Goal: Task Accomplishment & Management: Manage account settings

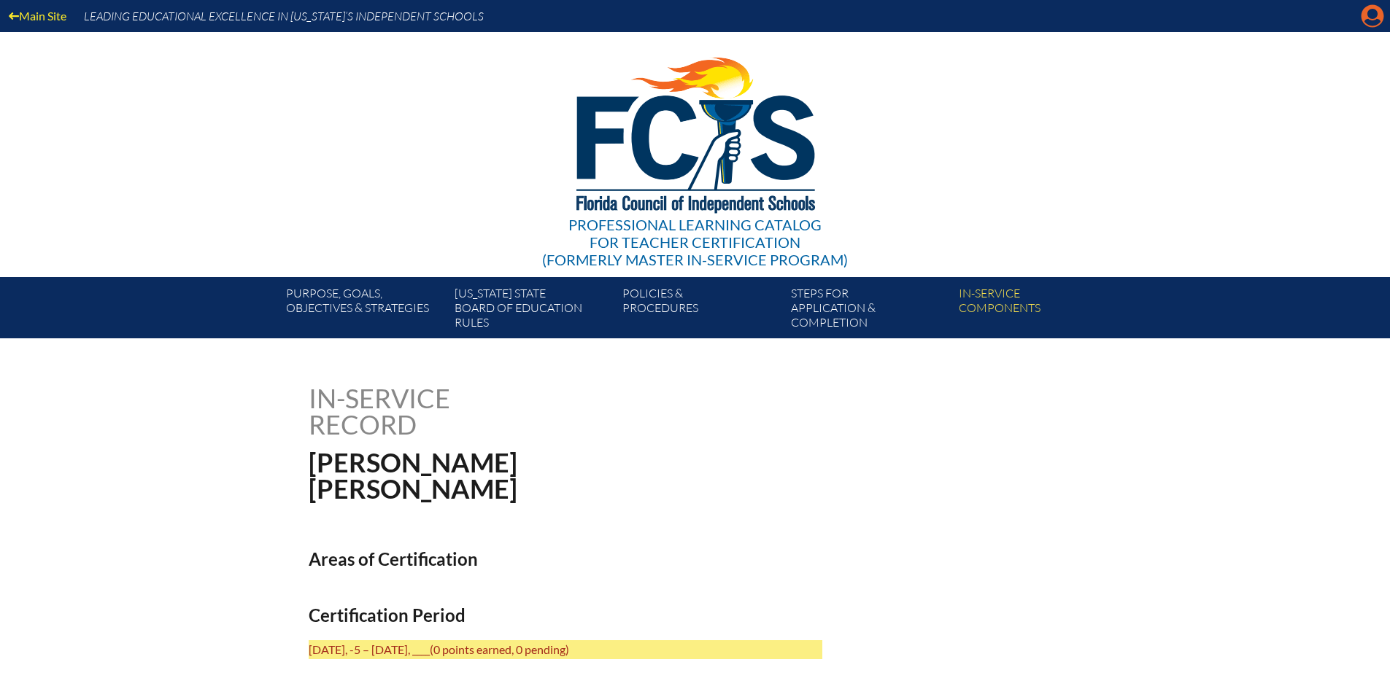
click at [1379, 19] on icon at bounding box center [1372, 16] width 23 height 23
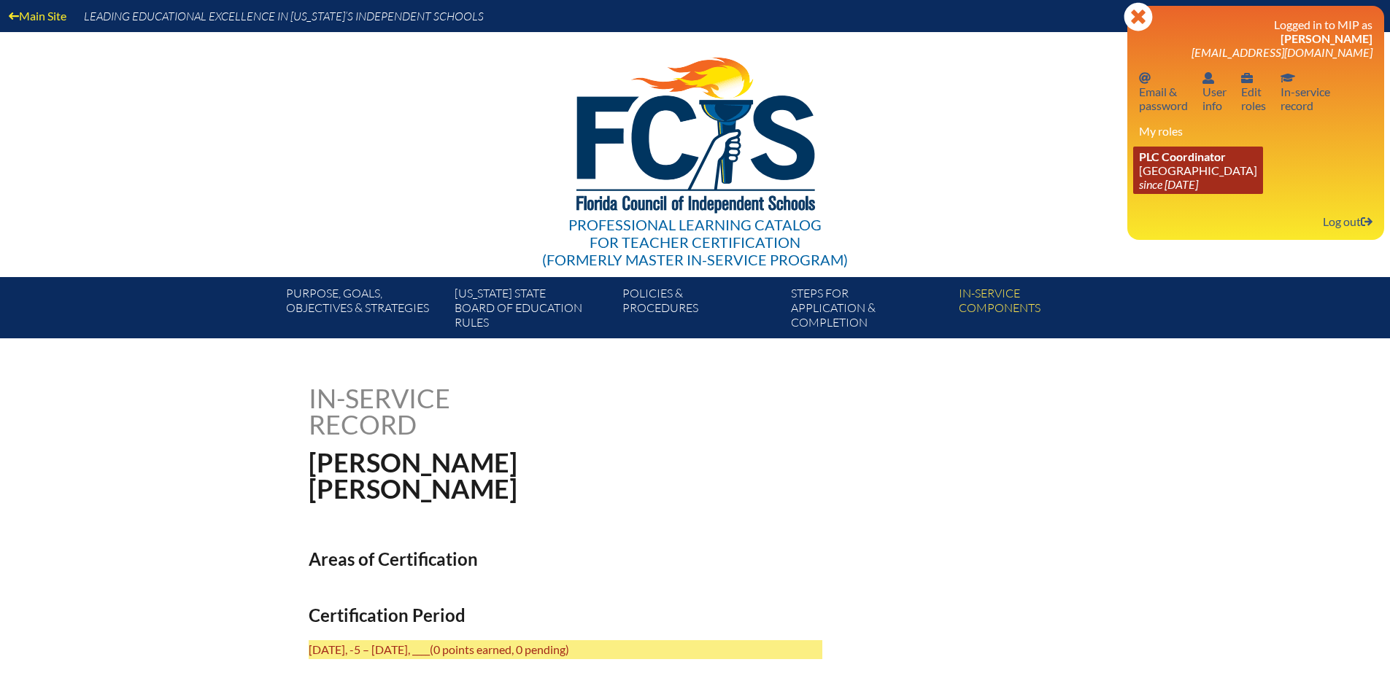
click at [1212, 176] on link "PLC Coordinator Pine Crest School since 2016 Aug 15" at bounding box center [1198, 170] width 130 height 47
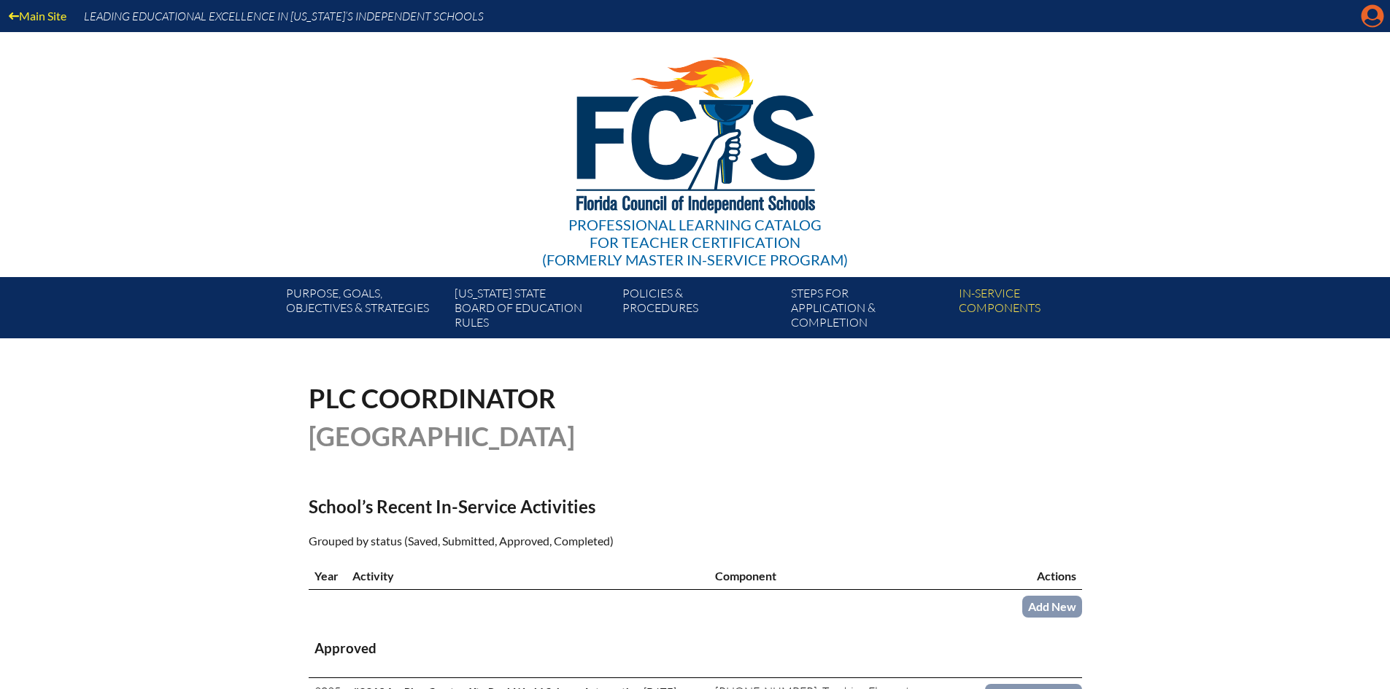
click at [1365, 27] on icon "Manage account" at bounding box center [1372, 15] width 23 height 23
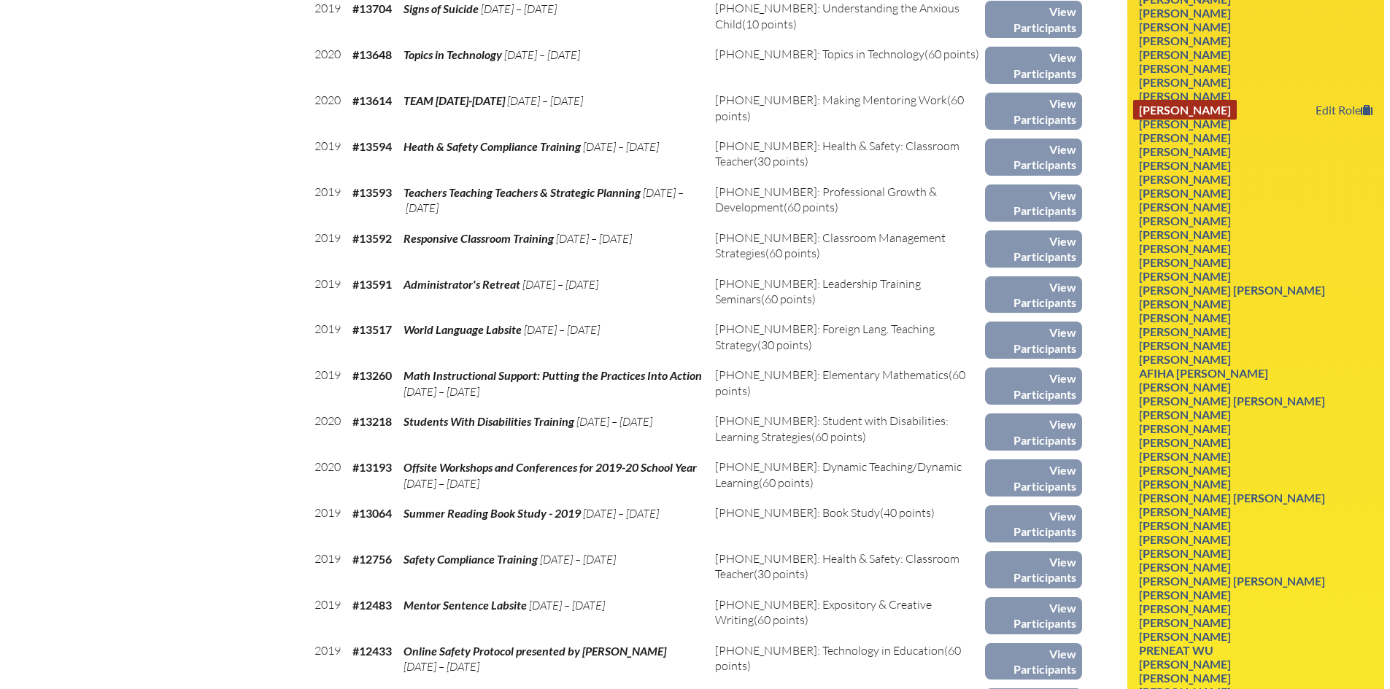
scroll to position [6901, 0]
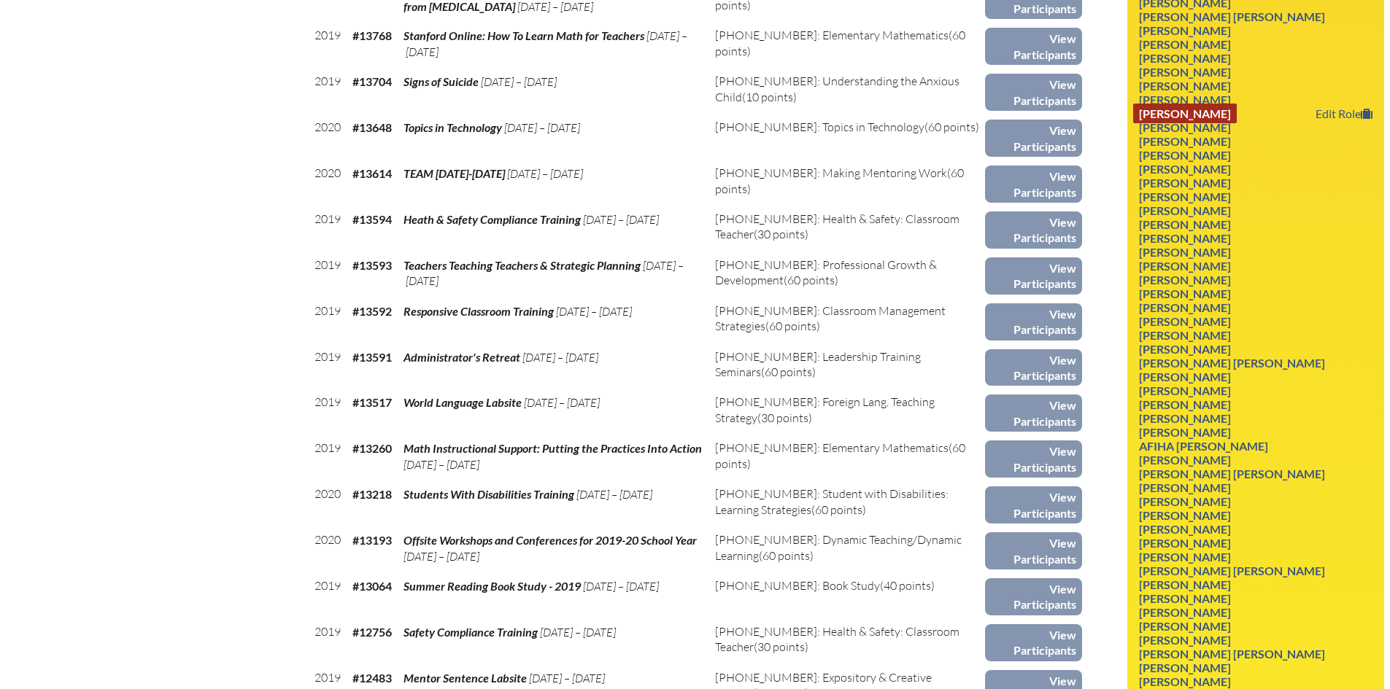
click at [1209, 123] on link "Alexys Tabakman" at bounding box center [1185, 114] width 104 height 20
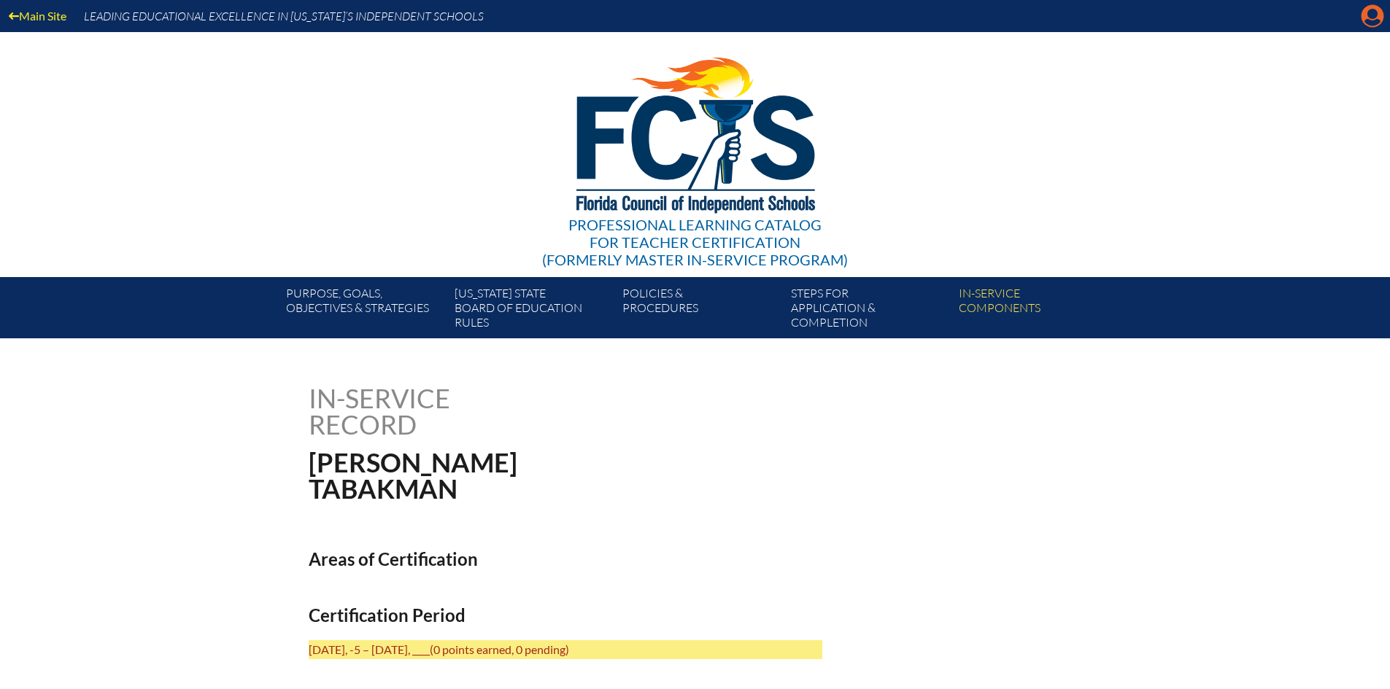
click at [1371, 12] on icon "Manage account" at bounding box center [1372, 15] width 23 height 23
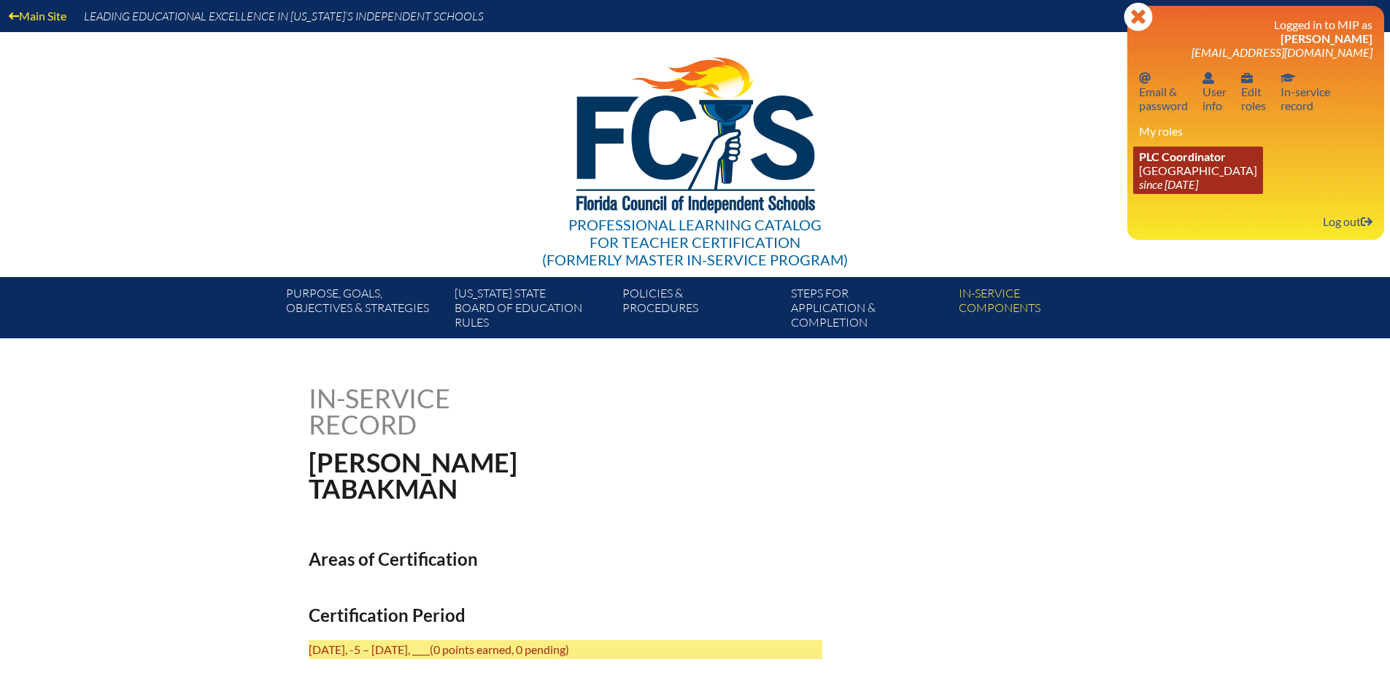
click at [1191, 161] on span "PLC Coordinator" at bounding box center [1182, 157] width 87 height 14
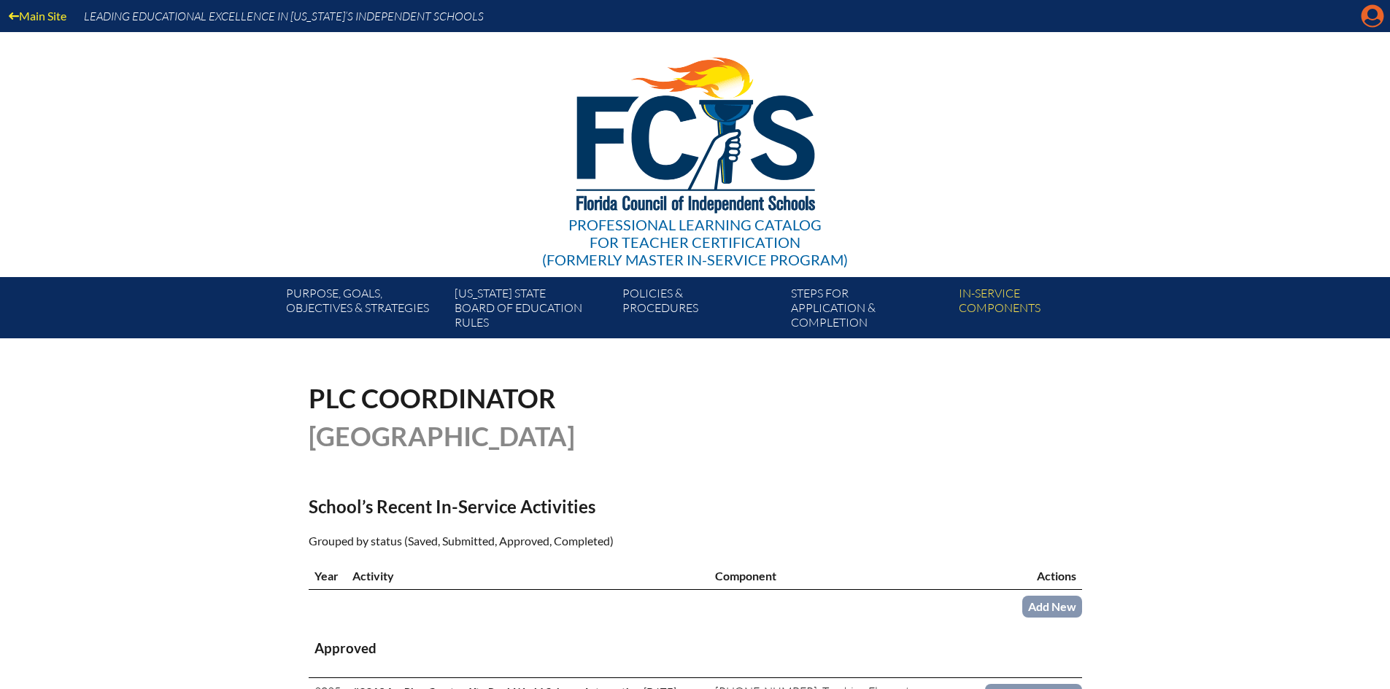
click at [1371, 18] on icon "Manage account" at bounding box center [1372, 15] width 23 height 23
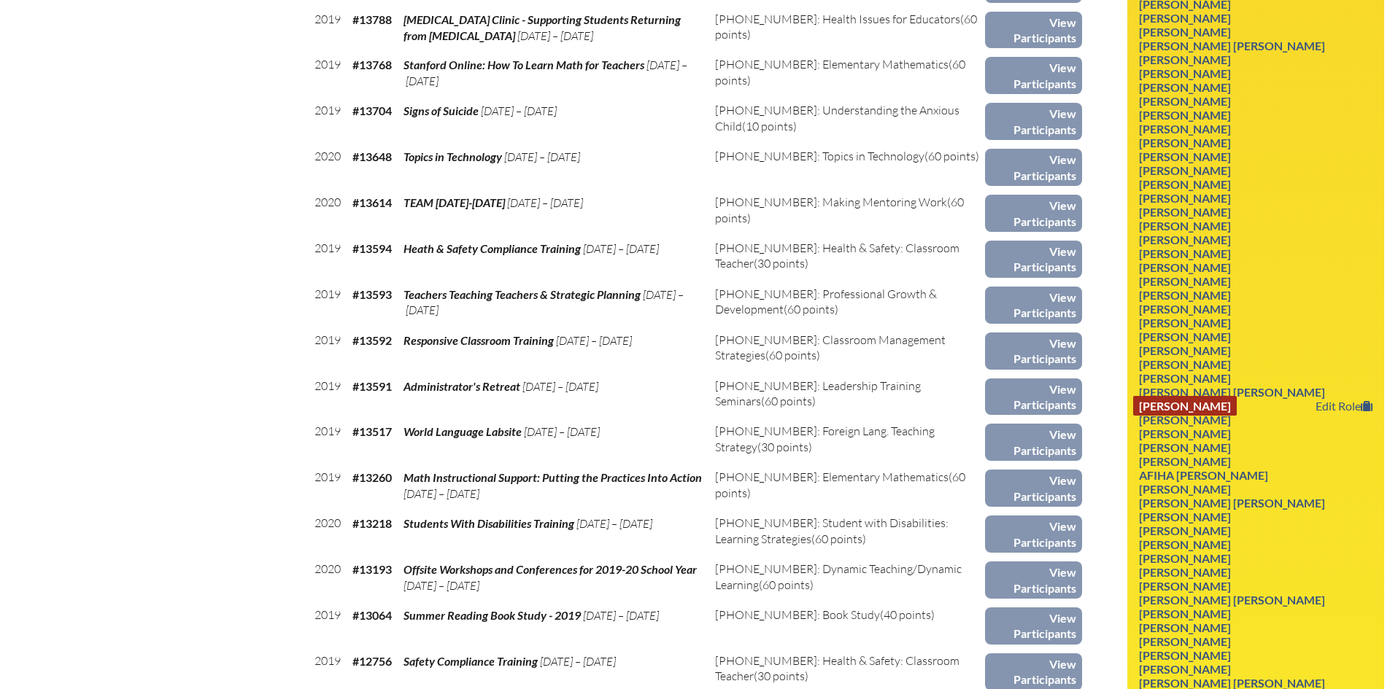
scroll to position [6726, 0]
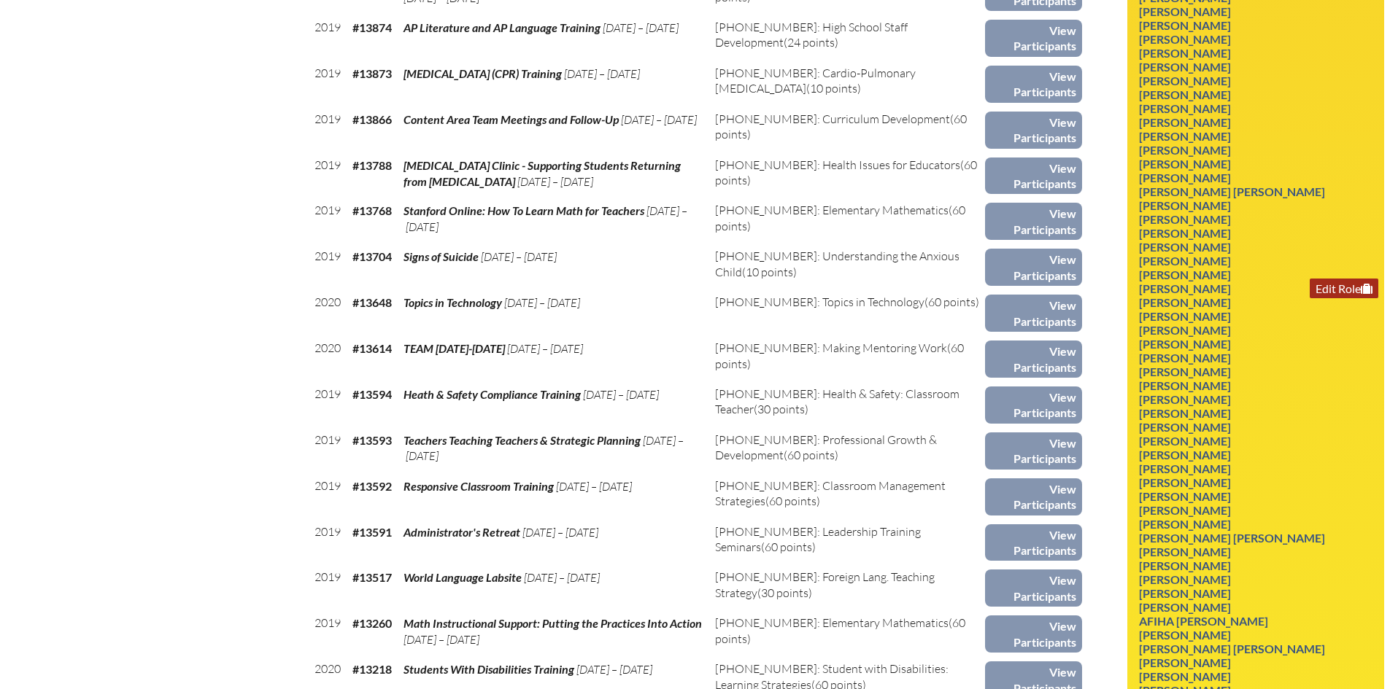
click at [1352, 298] on link "Edit Role" at bounding box center [1343, 289] width 69 height 20
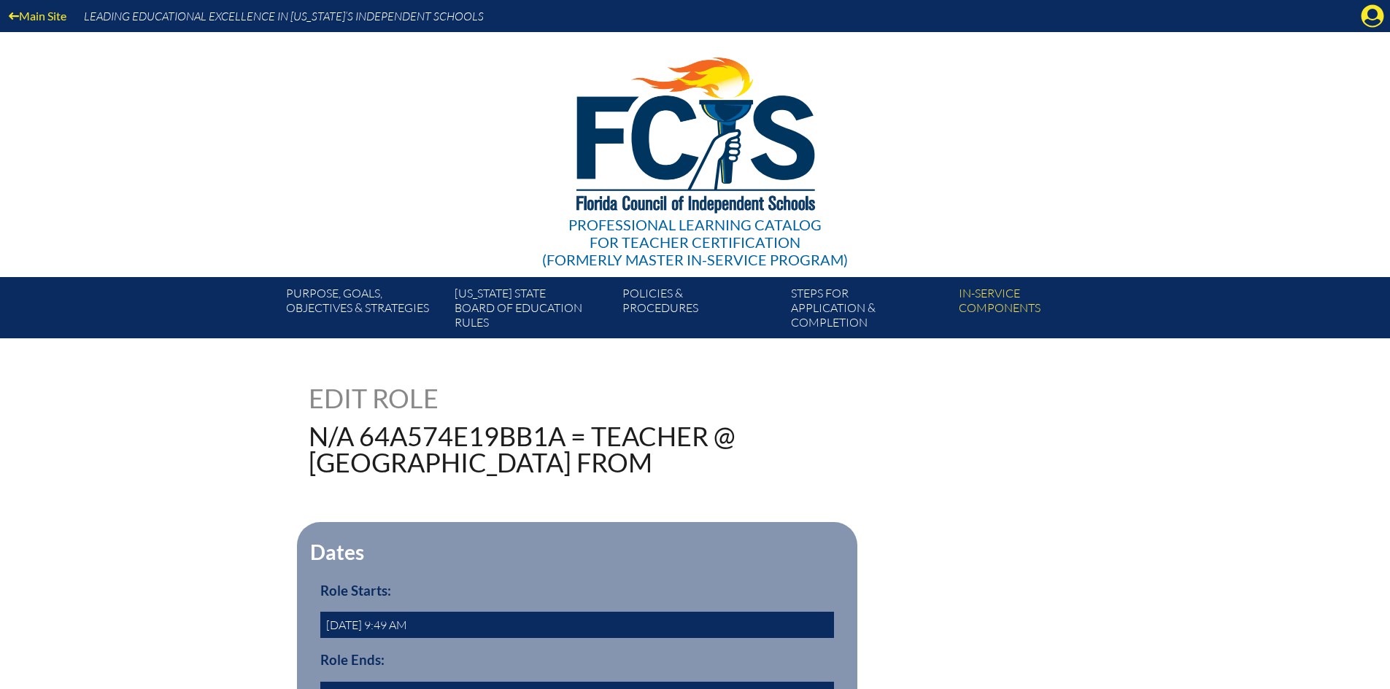
scroll to position [365, 0]
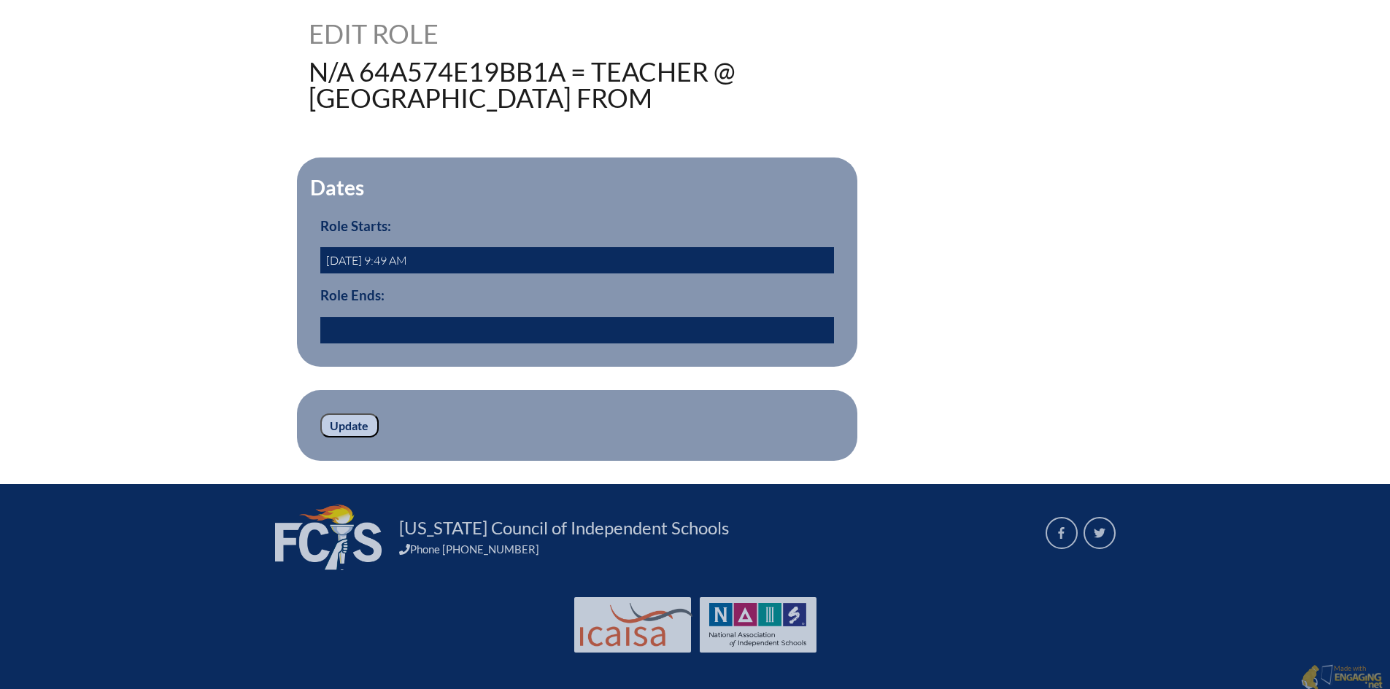
click at [421, 320] on input "text" at bounding box center [577, 330] width 514 height 26
drag, startPoint x: 471, startPoint y: 320, endPoint x: 274, endPoint y: 332, distance: 198.1
click at [274, 332] on div "188537 Edit Role N/A 64a574e19bb1a = Teacher @ Pine Crest School from Dates Rol…" at bounding box center [695, 240] width 1390 height 441
type input "2025/05/31 00:00"
click at [350, 424] on input "Update" at bounding box center [349, 426] width 58 height 25
